Goal: Ask a question

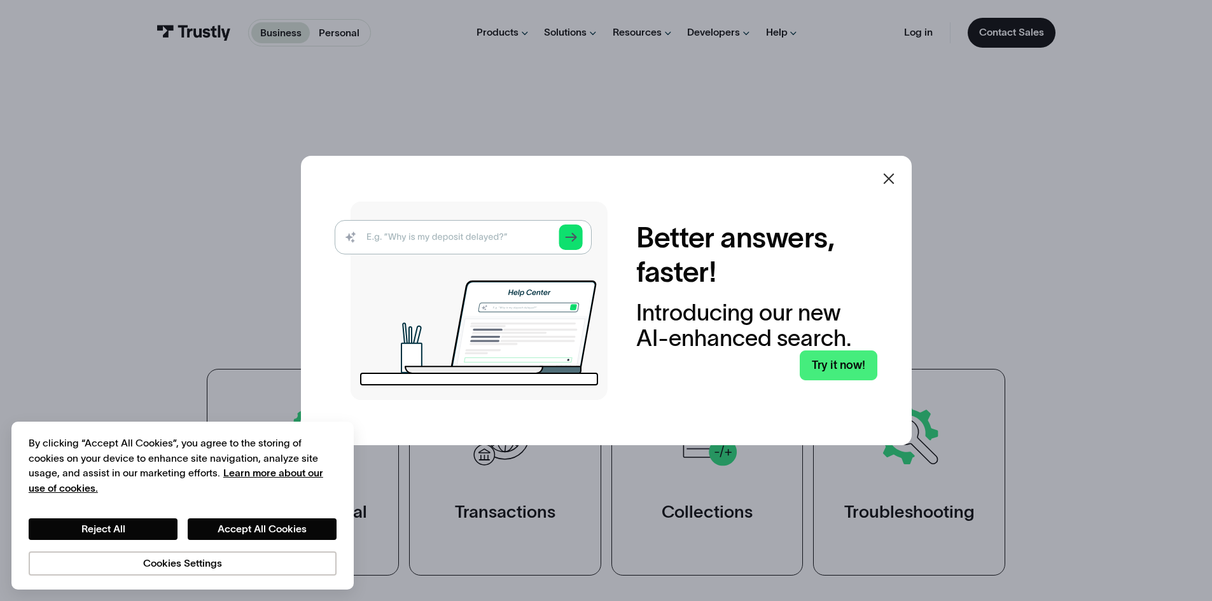
click at [429, 235] on img at bounding box center [471, 301] width 273 height 198
click at [149, 529] on button "Reject All" at bounding box center [103, 529] width 149 height 22
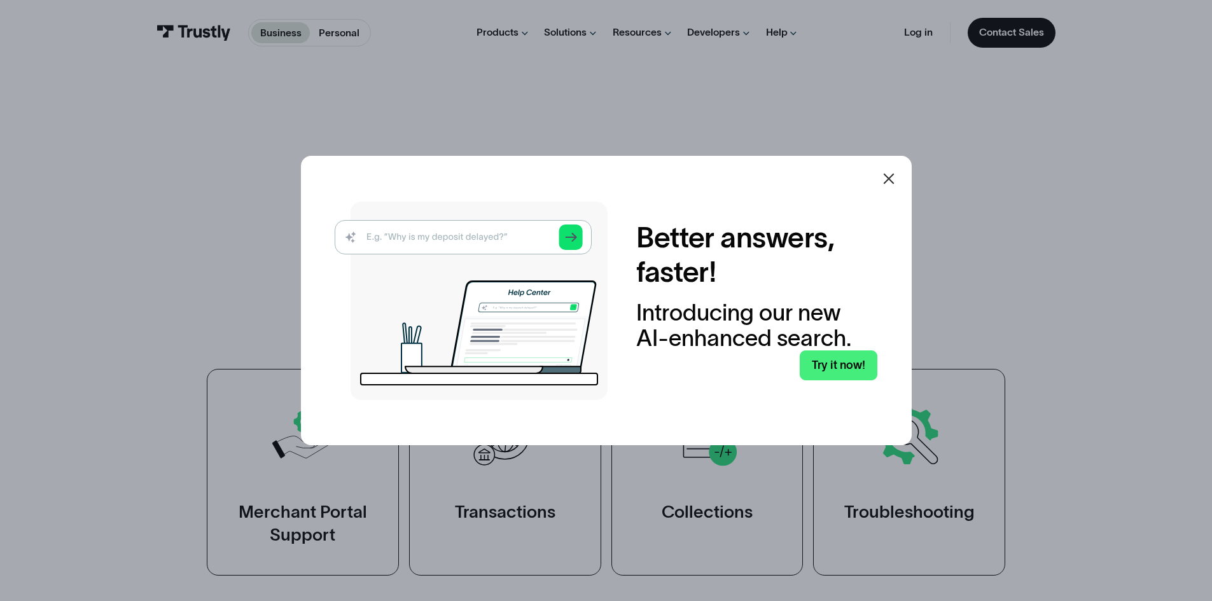
click at [420, 234] on img at bounding box center [471, 301] width 273 height 198
click at [578, 235] on img at bounding box center [471, 301] width 273 height 198
click at [834, 362] on link "Try it now!" at bounding box center [839, 365] width 78 height 30
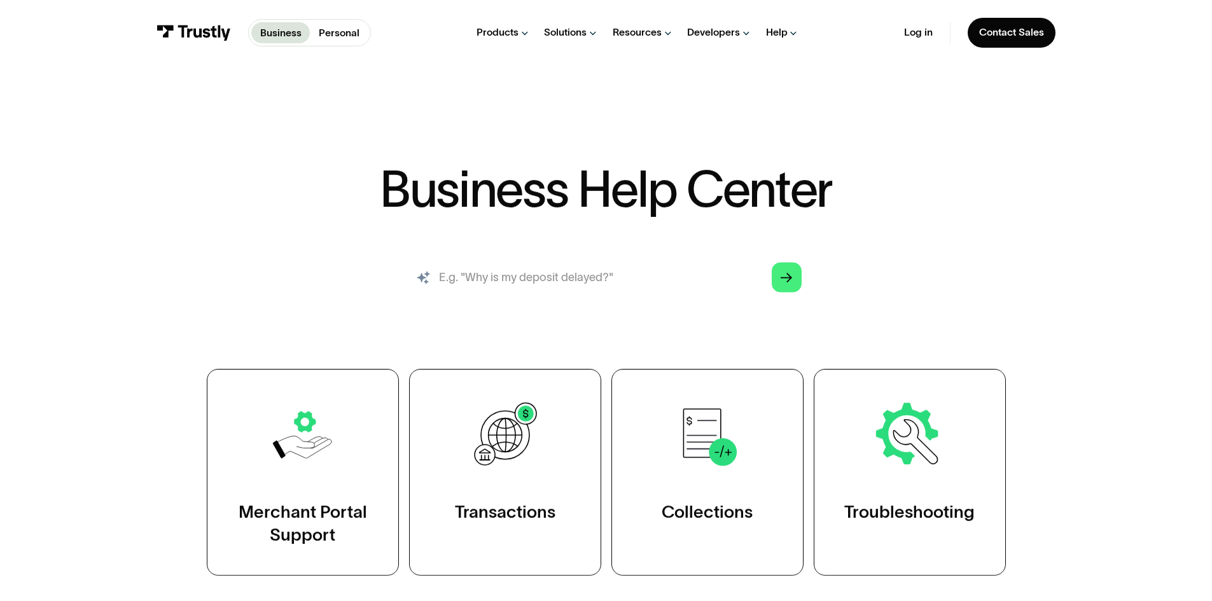
click at [553, 280] on input "search" at bounding box center [605, 277] width 413 height 46
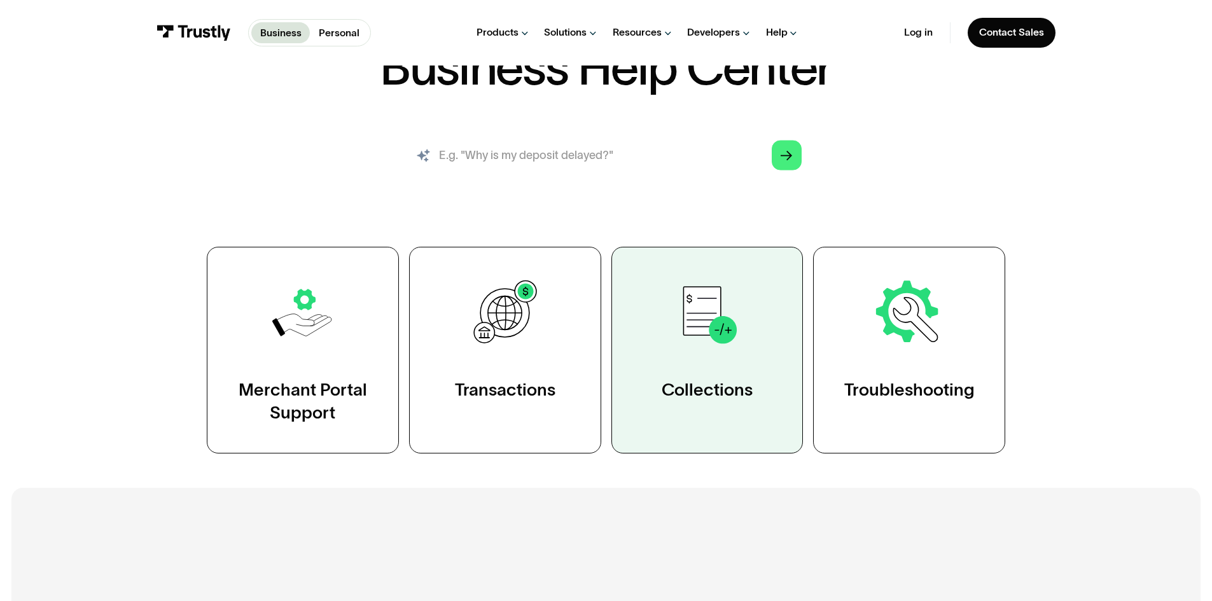
scroll to position [127, 0]
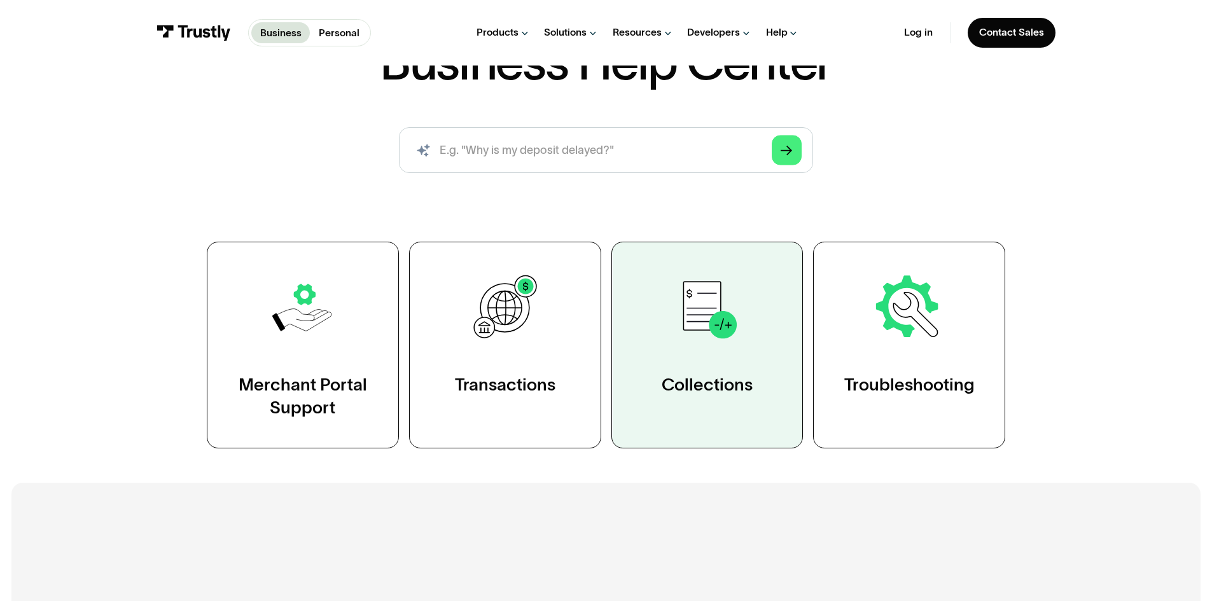
click at [710, 338] on img at bounding box center [707, 308] width 74 height 74
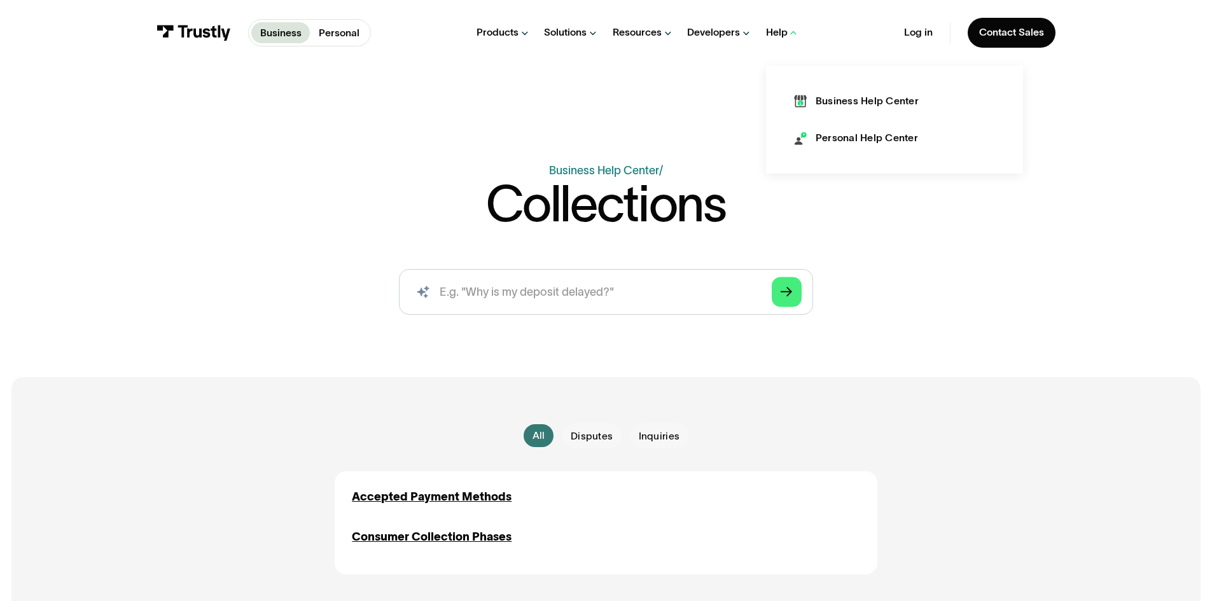
click at [793, 32] on icon at bounding box center [793, 32] width 10 height 11
click at [793, 32] on icon at bounding box center [793, 33] width 10 height 11
click at [814, 137] on link "Personal Help Center" at bounding box center [855, 138] width 123 height 14
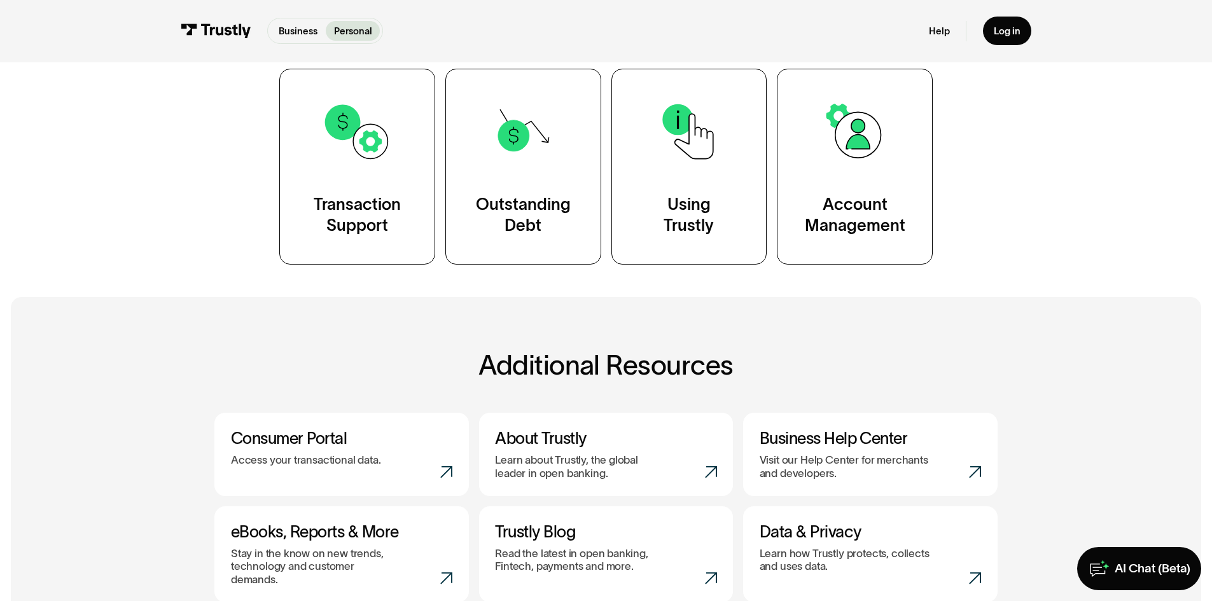
scroll to position [382, 0]
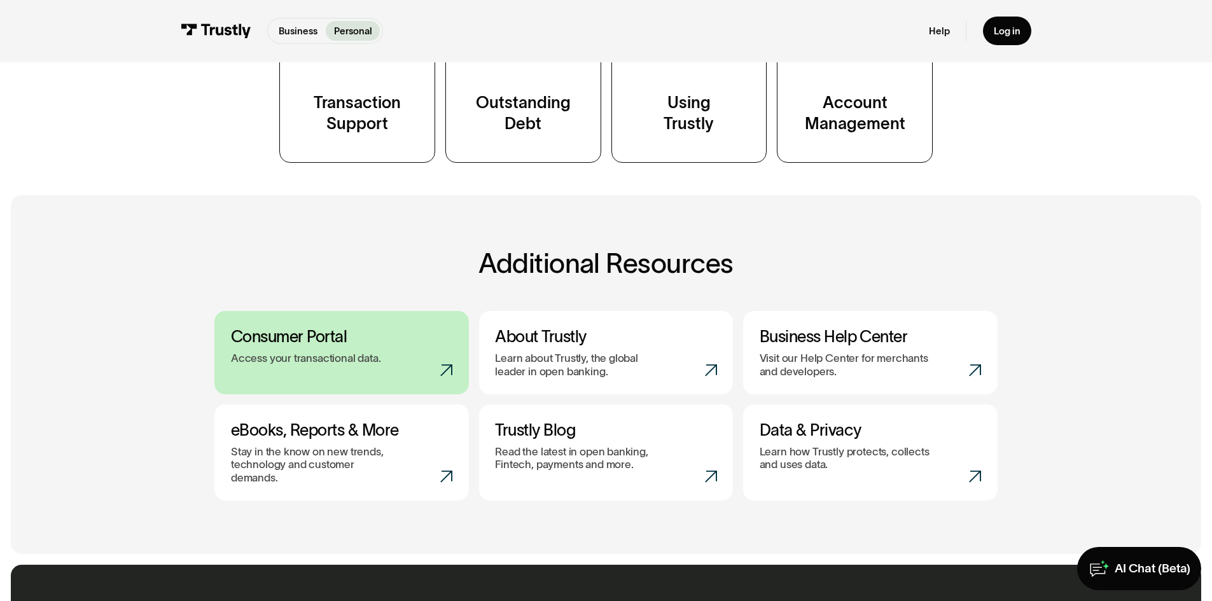
click at [291, 345] on h3 "Consumer Portal" at bounding box center [342, 337] width 222 height 20
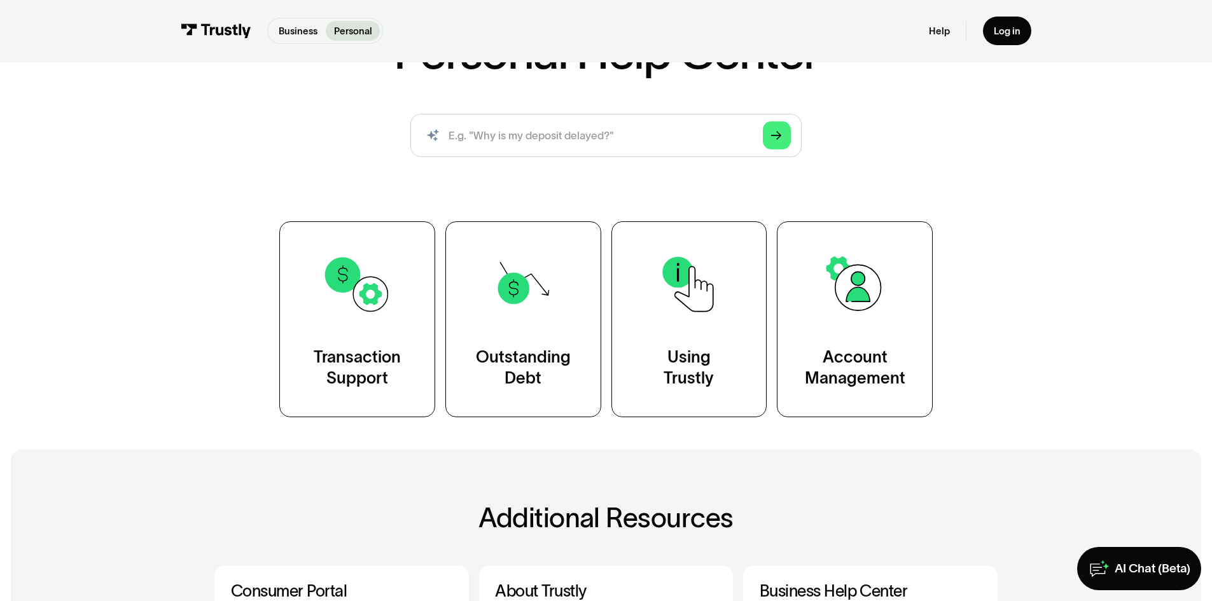
scroll to position [0, 0]
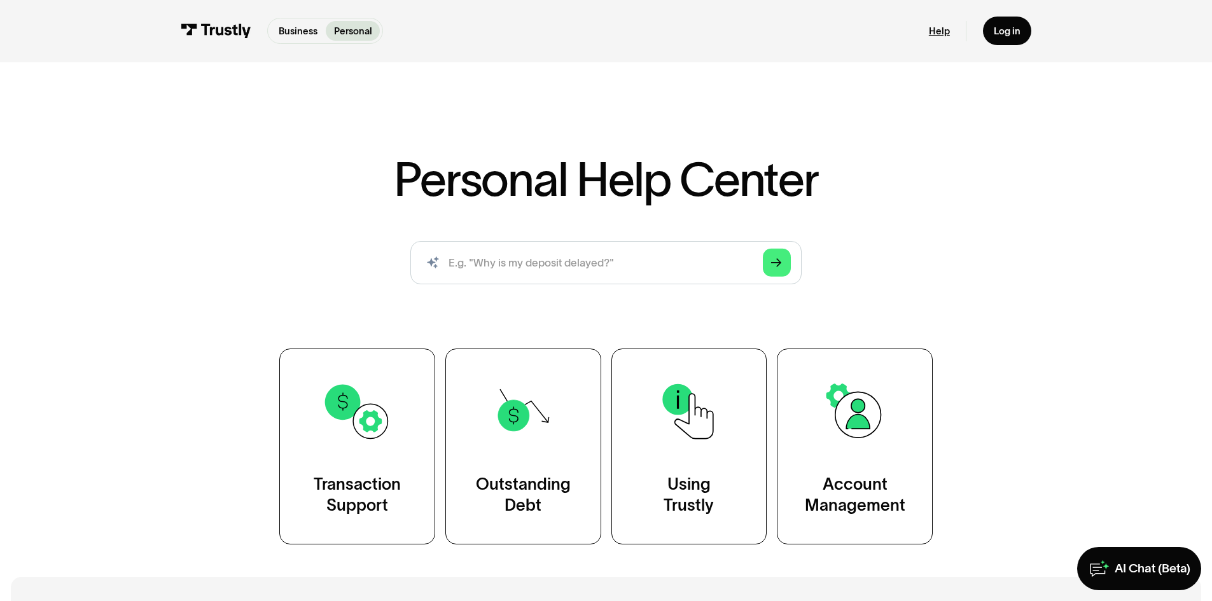
click at [931, 31] on link "Help" at bounding box center [939, 31] width 21 height 12
click at [934, 32] on link "Help" at bounding box center [939, 31] width 21 height 12
click at [1127, 574] on div "AI Chat (Beta)" at bounding box center [1152, 569] width 76 height 16
